Goal: Book appointment/travel/reservation

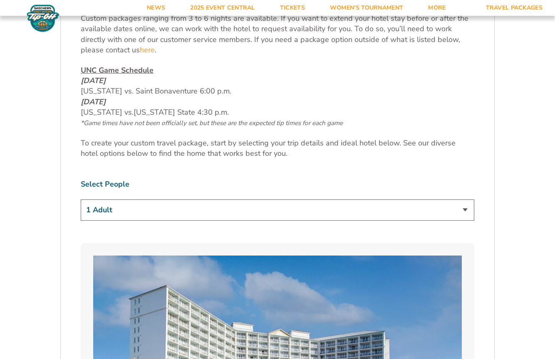
scroll to position [436, 0]
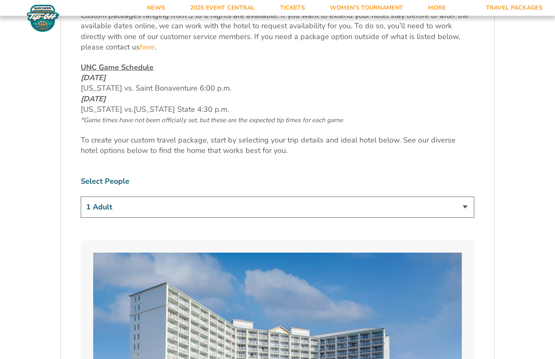
select select "2 Adults"
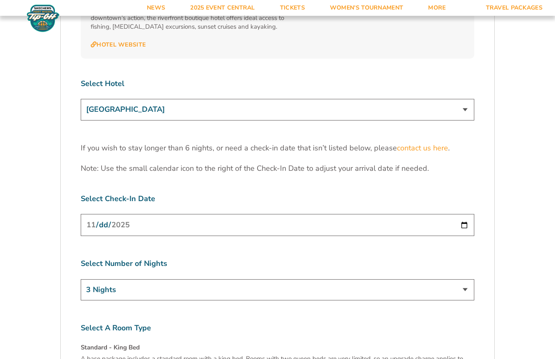
scroll to position [2564, 0]
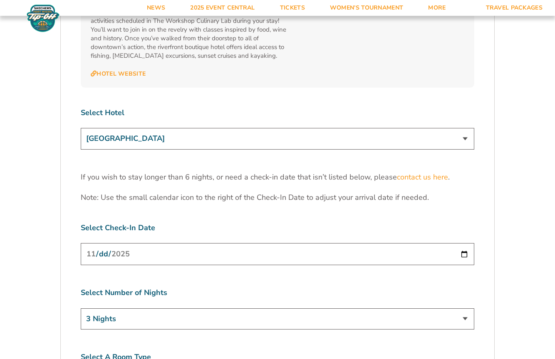
select select "18478"
click at [297, 243] on input "[DATE]" at bounding box center [277, 254] width 393 height 22
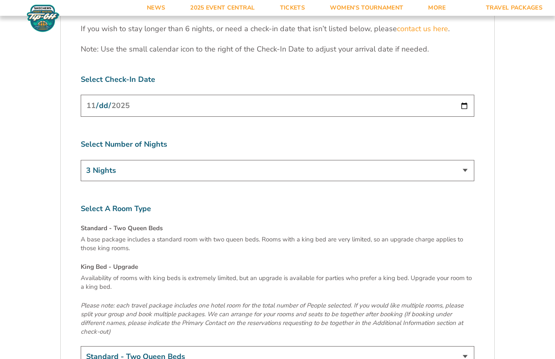
scroll to position [2632, 0]
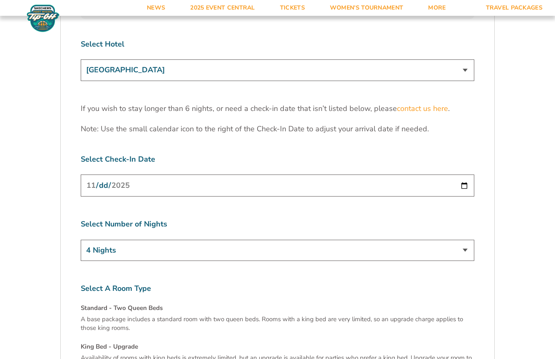
select select "5 Nights"
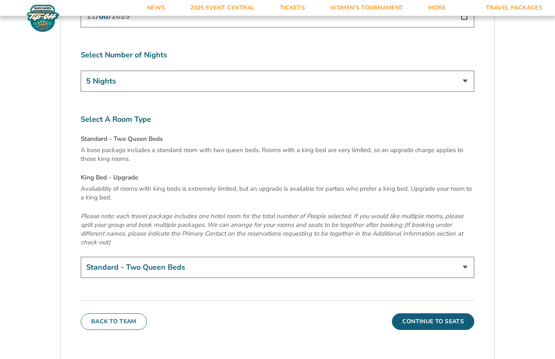
scroll to position [2797, 0]
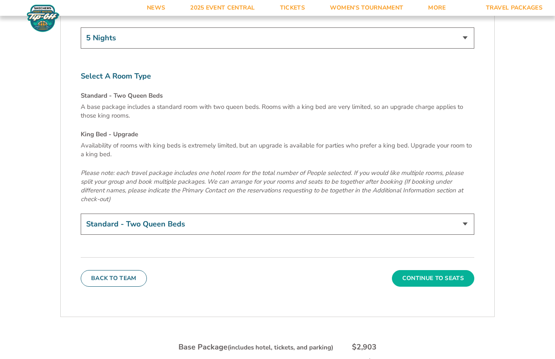
click at [432, 270] on button "Continue To Seats" at bounding box center [433, 278] width 82 height 17
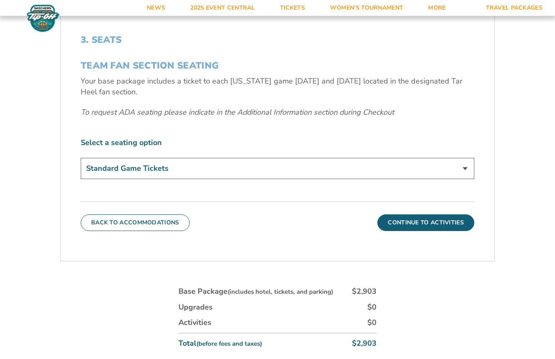
scroll to position [296, 0]
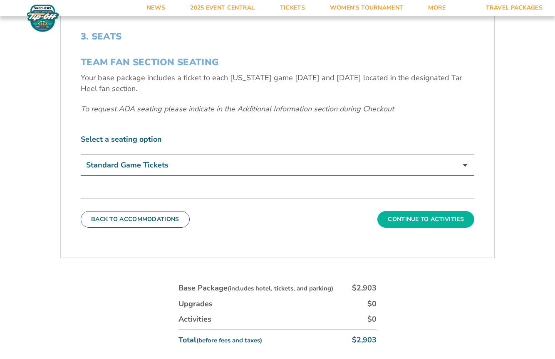
click at [400, 215] on button "Continue To Activities" at bounding box center [425, 219] width 97 height 17
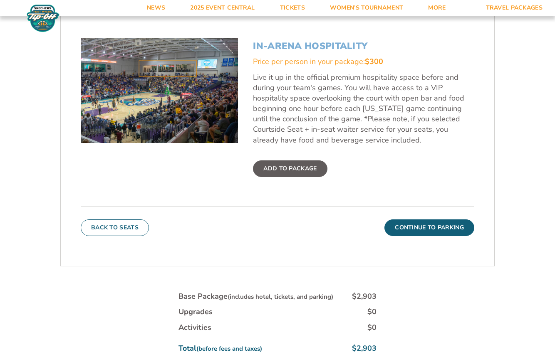
scroll to position [326, 0]
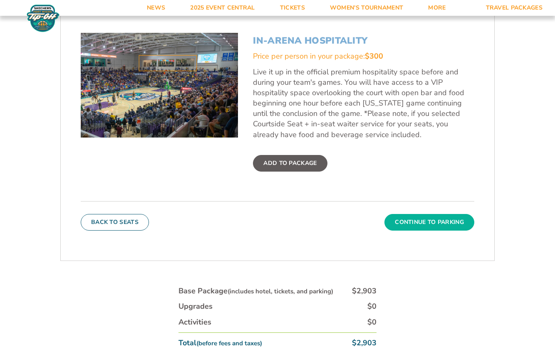
click at [432, 220] on button "Continue To Parking" at bounding box center [429, 222] width 90 height 17
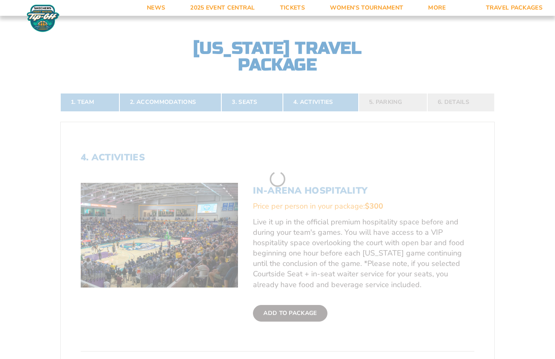
scroll to position [170, 0]
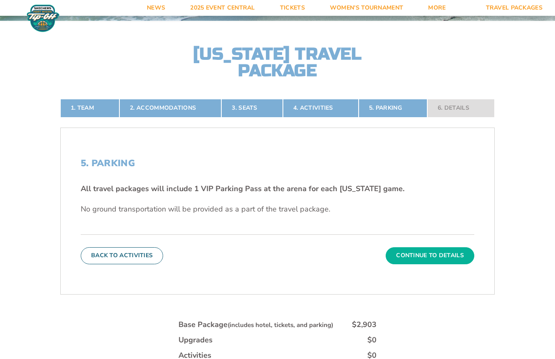
click at [415, 258] on button "Continue To Details" at bounding box center [429, 255] width 89 height 17
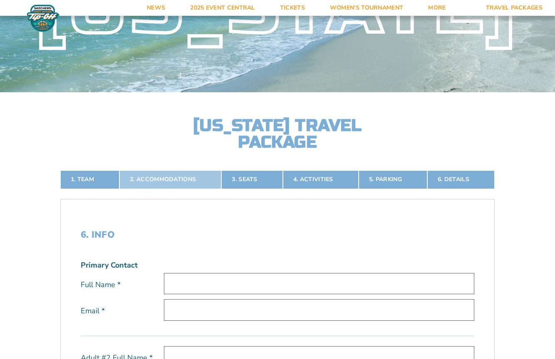
scroll to position [207, 0]
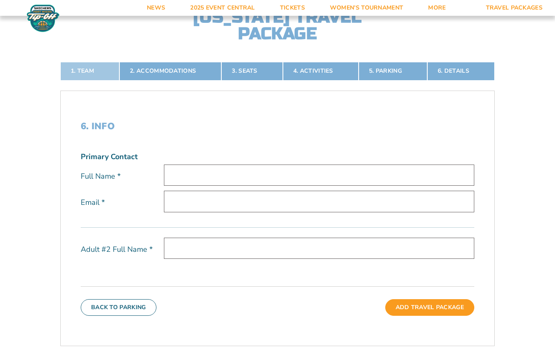
click at [112, 70] on link "1. Team" at bounding box center [89, 71] width 59 height 18
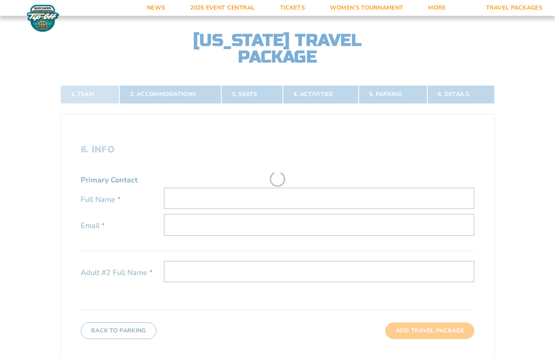
scroll to position [170, 0]
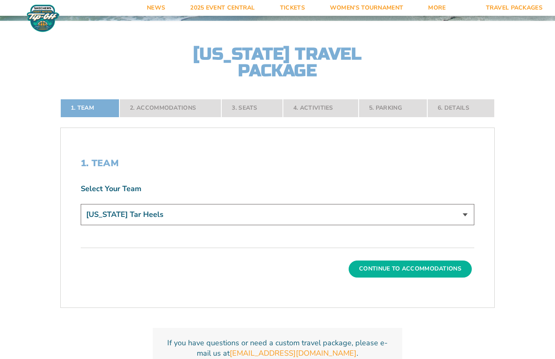
click at [388, 264] on button "Continue To Accommodations" at bounding box center [409, 269] width 123 height 17
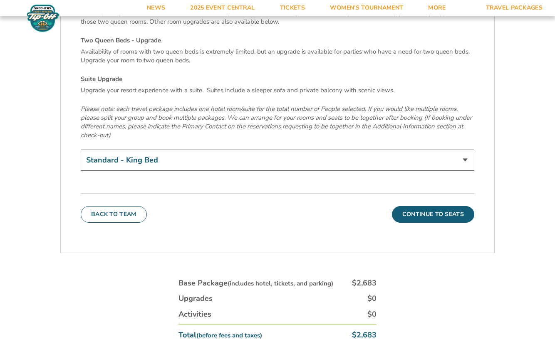
scroll to position [2960, 0]
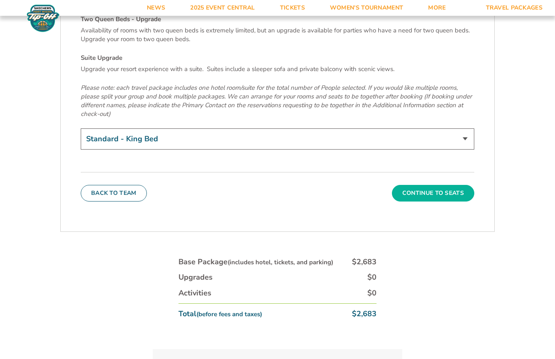
click at [413, 185] on button "Continue To Seats" at bounding box center [433, 193] width 82 height 17
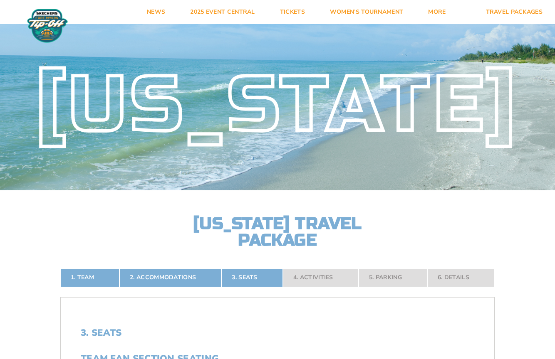
scroll to position [0, 0]
click at [182, 278] on link "2. Accommodations" at bounding box center [170, 278] width 102 height 18
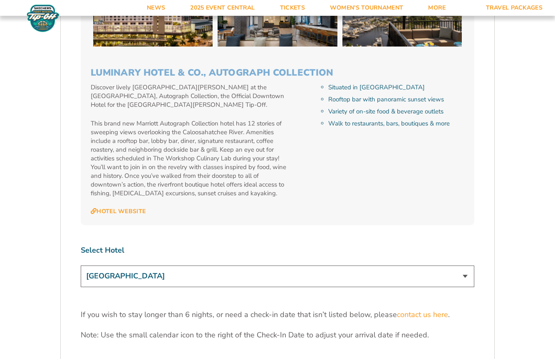
scroll to position [2440, 0]
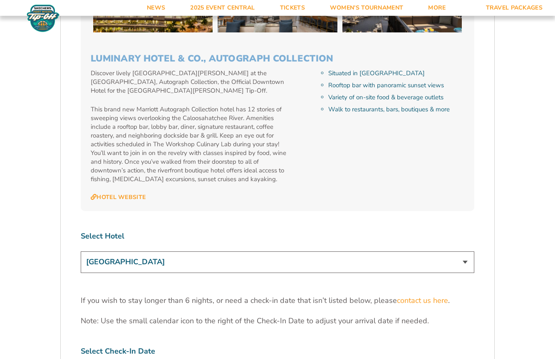
select select "17487"
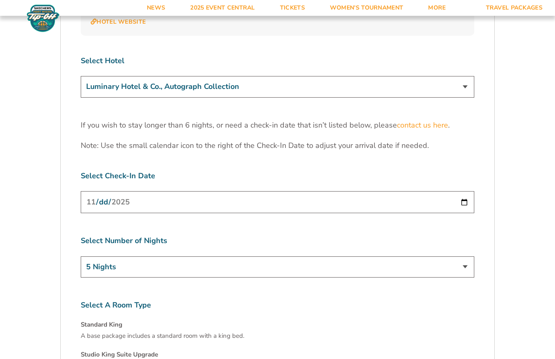
scroll to position [2616, 0]
click at [246, 191] on input "[DATE]" at bounding box center [277, 202] width 393 height 22
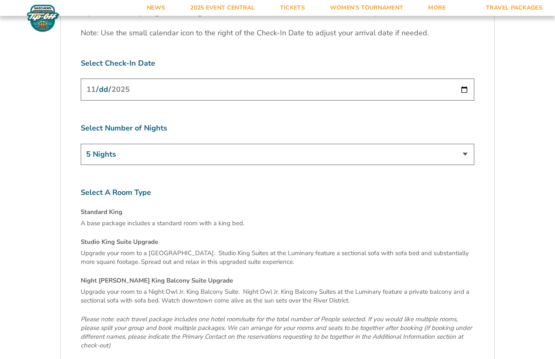
scroll to position [2728, 0]
select select "4 Nights"
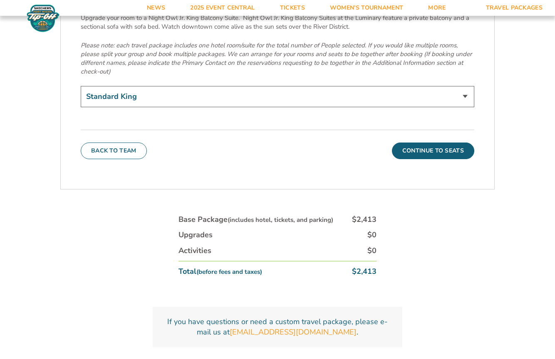
scroll to position [2995, 0]
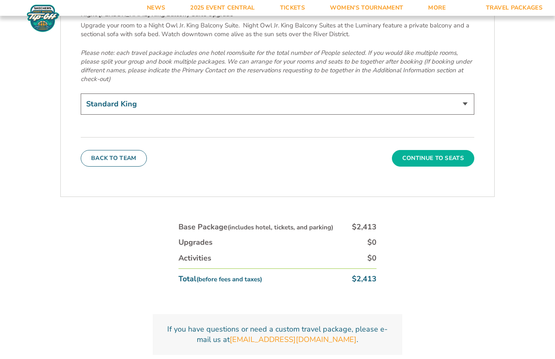
click at [413, 150] on button "Continue To Seats" at bounding box center [433, 158] width 82 height 17
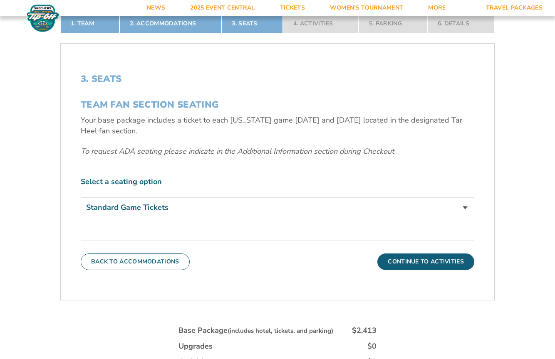
scroll to position [255, 0]
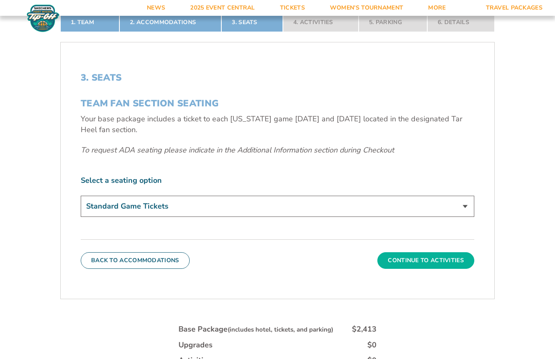
click at [421, 261] on button "Continue To Activities" at bounding box center [425, 260] width 97 height 17
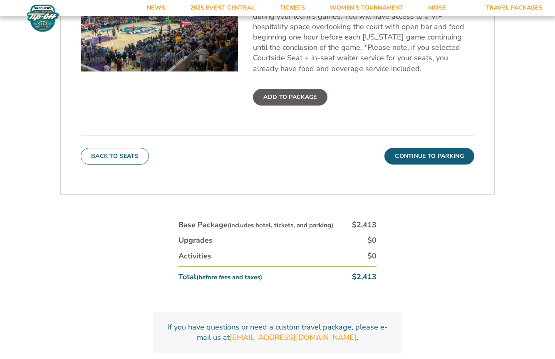
scroll to position [429, 0]
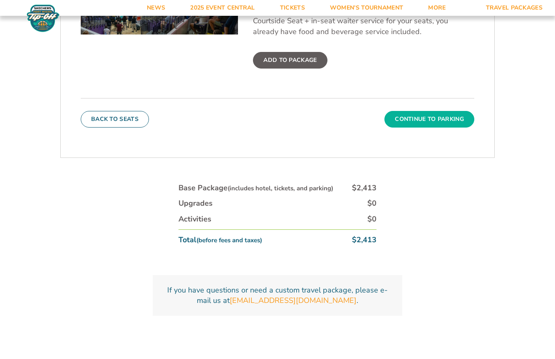
click at [419, 121] on button "Continue To Parking" at bounding box center [429, 119] width 90 height 17
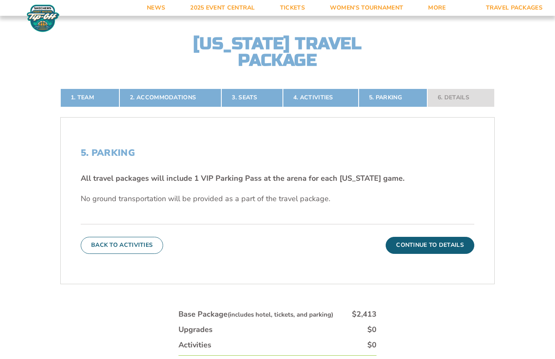
scroll to position [184, 0]
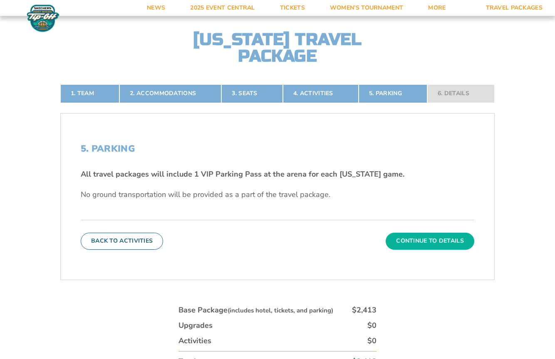
click at [410, 241] on button "Continue To Details" at bounding box center [429, 241] width 89 height 17
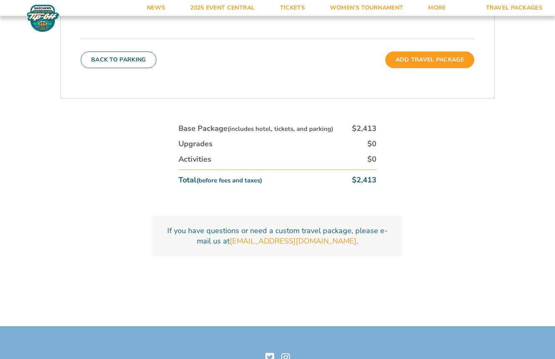
scroll to position [455, 0]
